Goal: Task Accomplishment & Management: Use online tool/utility

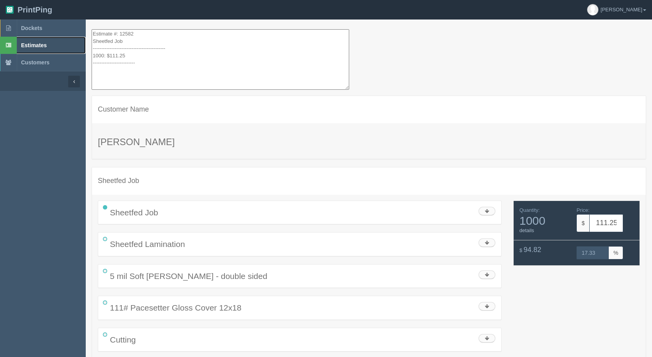
click at [44, 46] on span "Estimates" at bounding box center [34, 45] width 26 height 6
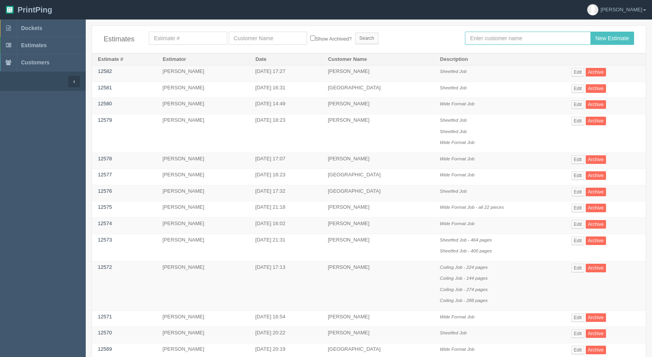
click at [522, 39] on input "text" at bounding box center [527, 38] width 125 height 13
type input "[PERSON_NAME]"
click at [590, 32] on input "New Estimate" at bounding box center [612, 38] width 44 height 13
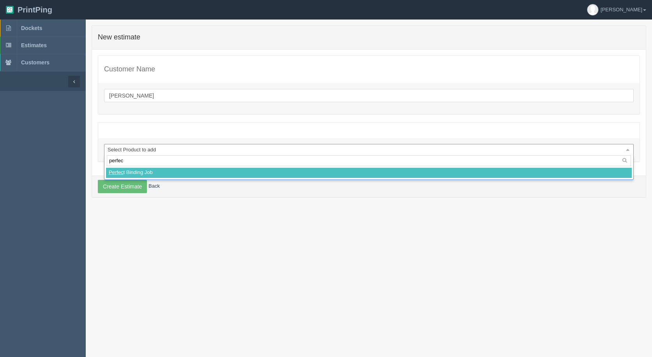
type input "perfect"
select select
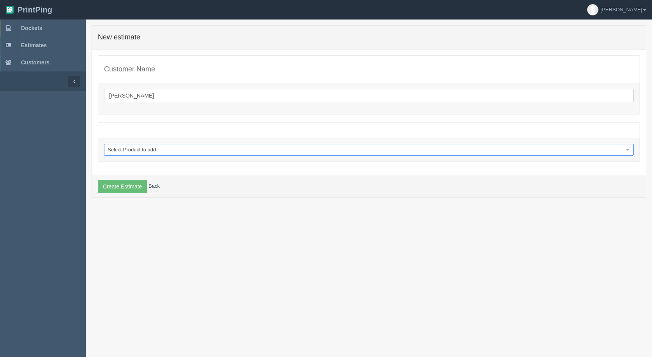
select select "0"
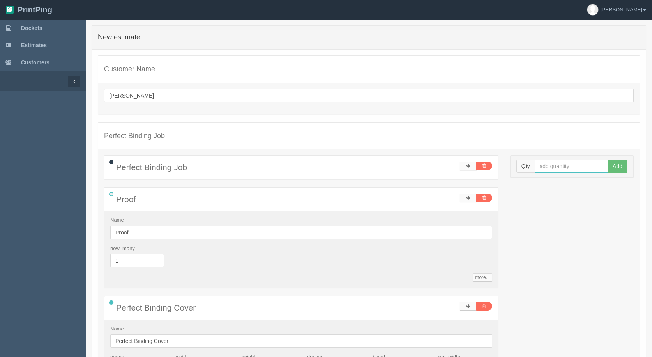
drag, startPoint x: 574, startPoint y: 169, endPoint x: 560, endPoint y: 168, distance: 13.8
click at [571, 167] on input "text" at bounding box center [572, 165] width 74 height 13
type input "8"
click at [607, 159] on button "Add" at bounding box center [617, 165] width 20 height 13
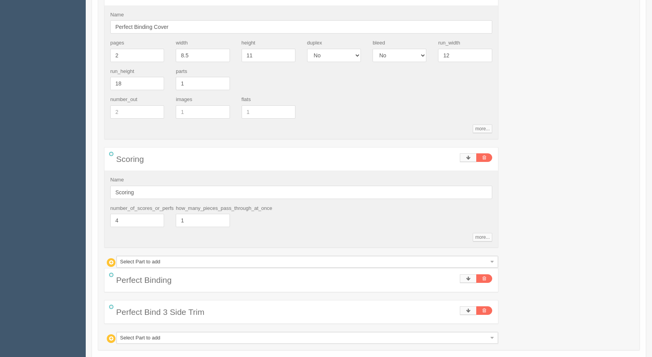
scroll to position [404, 0]
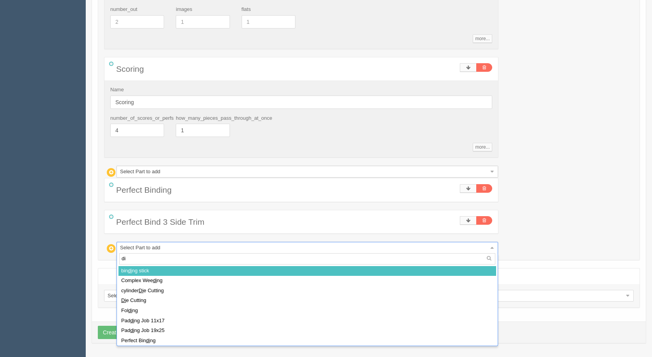
type input "die"
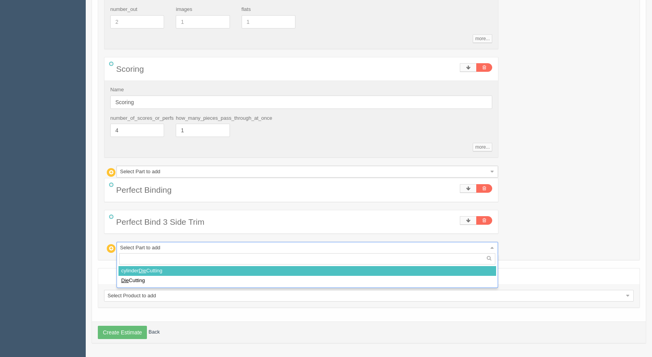
select select
type input "116.96"
type input "15.00"
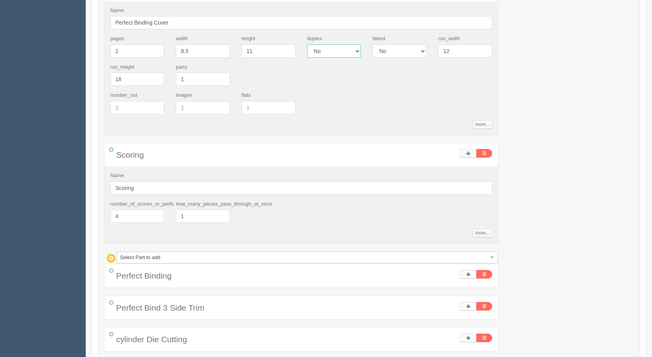
scroll to position [365, 0]
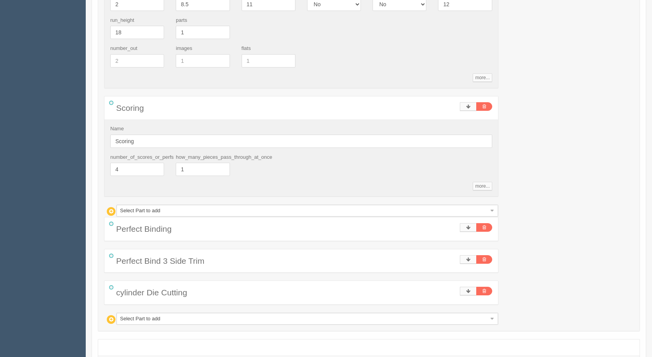
drag, startPoint x: 329, startPoint y: 237, endPoint x: 210, endPoint y: 182, distance: 131.3
click at [210, 182] on div "Name Scoring number_of_scores_or_perfs 4 how_many_pieces_pass_through_at_once 1…" at bounding box center [301, 157] width 394 height 77
click at [467, 293] on icon at bounding box center [468, 290] width 4 height 5
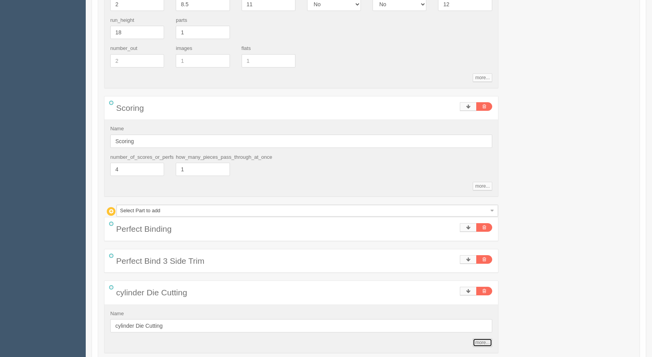
click at [481, 342] on link "more..." at bounding box center [482, 342] width 19 height 9
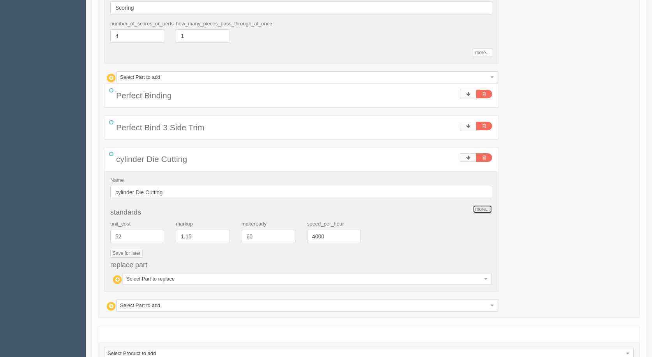
scroll to position [556, 0]
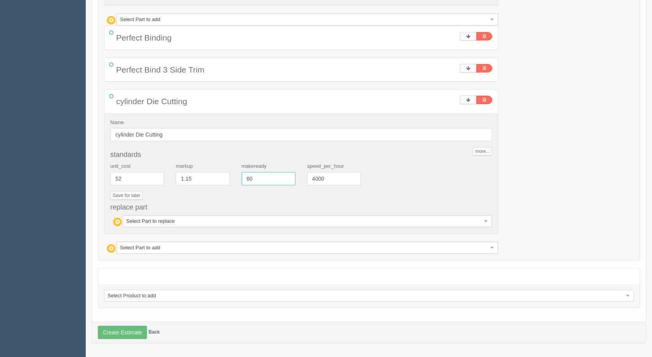
drag, startPoint x: 258, startPoint y: 178, endPoint x: 160, endPoint y: 166, distance: 98.1
click at [165, 166] on div "unit_cost 52 markup 1.15 makeready 60 speed_per_hour 4000" at bounding box center [301, 176] width 394 height 28
type input "0"
type input "57.16"
type input "15.01"
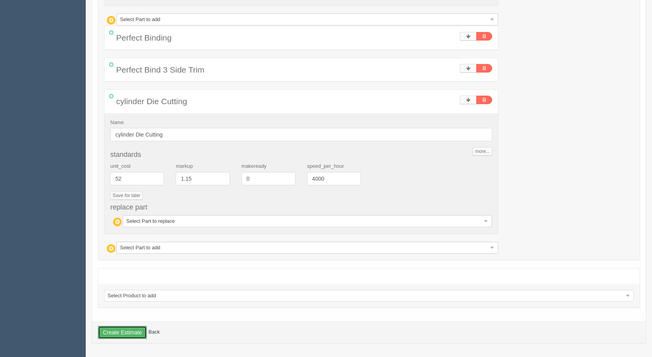
click at [123, 330] on button "Create Estimate" at bounding box center [122, 331] width 49 height 13
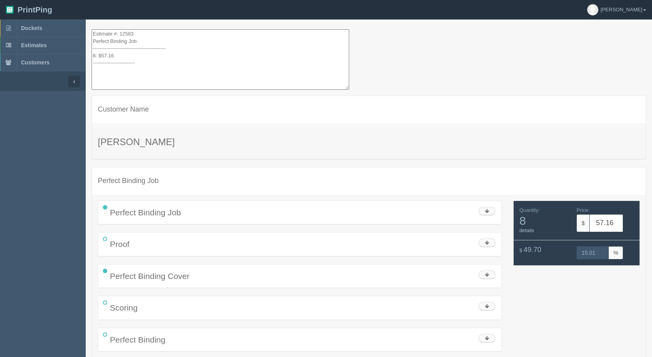
drag, startPoint x: 137, startPoint y: 67, endPoint x: 32, endPoint y: -34, distance: 145.5
click at [32, 0] on html "PrintPing [PERSON_NAME] Administration Edit account ( [EMAIL_ADDRESS][DOMAIN_NA…" at bounding box center [326, 224] width 652 height 449
